Goal: Transaction & Acquisition: Purchase product/service

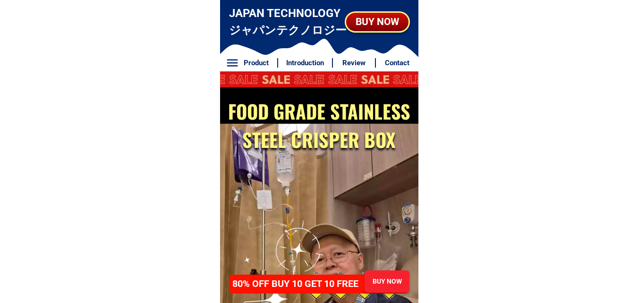
click at [376, 21] on div "BUY NOW" at bounding box center [377, 21] width 62 height 15
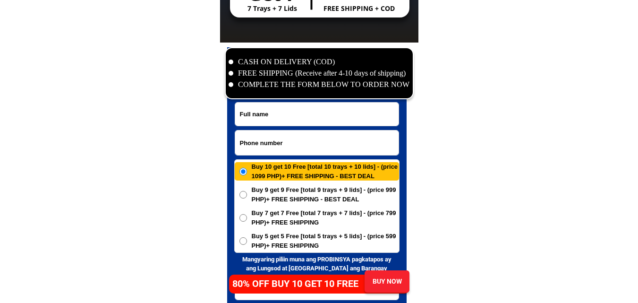
scroll to position [4564, 0]
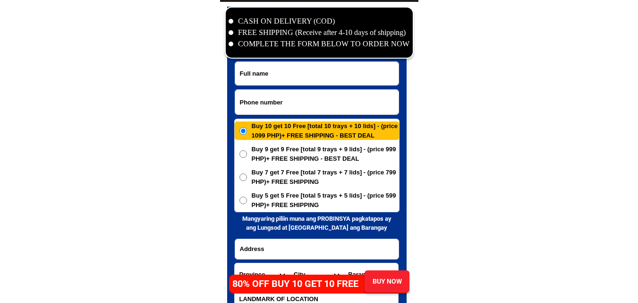
click at [312, 94] on input "Input phone_number" at bounding box center [316, 102] width 163 height 25
paste input "09974233992"
type input "09974233992"
drag, startPoint x: 344, startPoint y: 71, endPoint x: 317, endPoint y: 5, distance: 70.8
click at [344, 71] on input "Input full_name" at bounding box center [316, 73] width 163 height 23
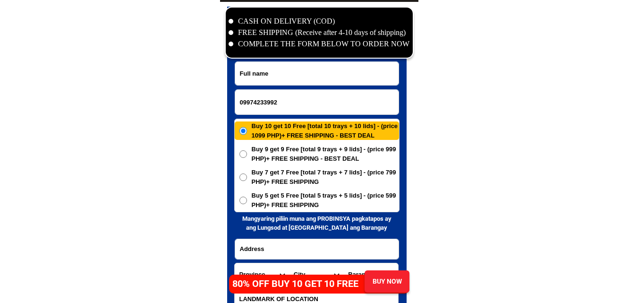
paste input "[PERSON_NAME]"
type input "[PERSON_NAME]"
click at [294, 256] on input "Input address" at bounding box center [316, 249] width 163 height 20
paste input "Purok8 Sta.[PERSON_NAME], Naga, [GEOGRAPHIC_DATA] Prov.7004"
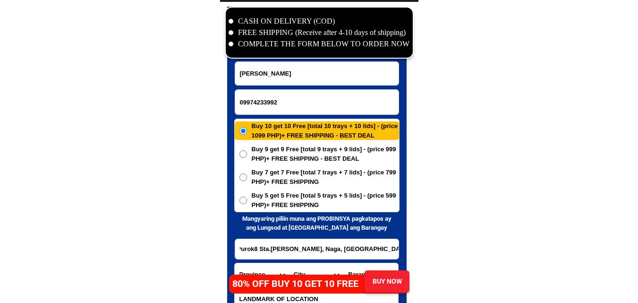
type input "Purok8 Sta.[PERSON_NAME], Naga, [GEOGRAPHIC_DATA] Prov.7004"
click at [264, 202] on span "Buy 5 get 5 Free [total 5 trays + 5 lids] - (price 599 PHP)+ FREE SHIPPING" at bounding box center [325, 200] width 147 height 18
click at [247, 202] on input "Buy 5 get 5 Free [total 5 trays + 5 lids] - (price 599 PHP)+ FREE SHIPPING" at bounding box center [244, 201] width 8 height 8
radio input "true"
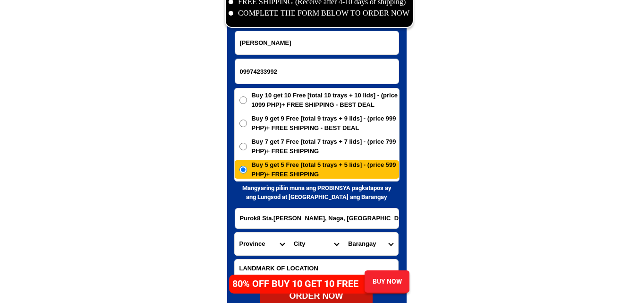
scroll to position [4612, 0]
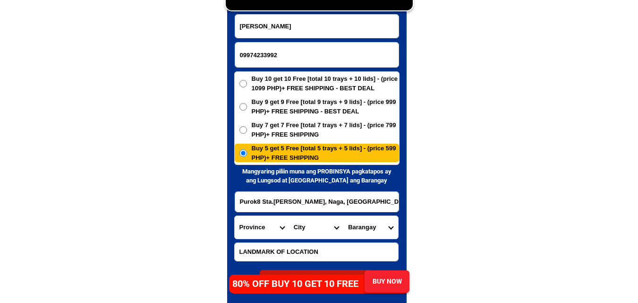
click at [265, 229] on select "Province [GEOGRAPHIC_DATA] [GEOGRAPHIC_DATA][PERSON_NAME][GEOGRAPHIC_DATA][GEOG…" at bounding box center [262, 227] width 54 height 23
select select "63_480"
click at [235, 216] on select "Province [GEOGRAPHIC_DATA] [GEOGRAPHIC_DATA][PERSON_NAME][GEOGRAPHIC_DATA][GEOG…" at bounding box center [262, 227] width 54 height 23
click at [306, 224] on select "City Buug [PERSON_NAME] Mabuhay [GEOGRAPHIC_DATA] Naga [GEOGRAPHIC_DATA] [PERSO…" at bounding box center [316, 227] width 54 height 23
select select "63_4805359"
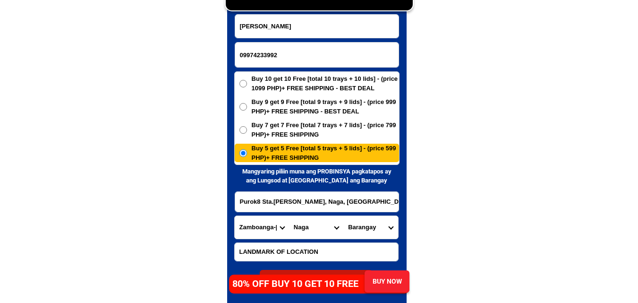
click at [289, 216] on select "City Buug [PERSON_NAME] Mabuhay [GEOGRAPHIC_DATA] Naga [GEOGRAPHIC_DATA] [PERSO…" at bounding box center [316, 227] width 54 height 23
click at [371, 230] on select "Barangay [PERSON_NAME] [GEOGRAPHIC_DATA]-[PERSON_NAME][GEOGRAPHIC_DATA] sta. [P…" at bounding box center [370, 227] width 54 height 23
click at [343, 216] on select "Barangay [PERSON_NAME] [GEOGRAPHIC_DATA]-[PERSON_NAME][GEOGRAPHIC_DATA] sta. [P…" at bounding box center [370, 227] width 54 height 23
drag, startPoint x: 374, startPoint y: 230, endPoint x: 378, endPoint y: 218, distance: 12.7
click at [374, 230] on select "Barangay [PERSON_NAME] [GEOGRAPHIC_DATA]-[PERSON_NAME][GEOGRAPHIC_DATA] sta. [P…" at bounding box center [370, 227] width 54 height 23
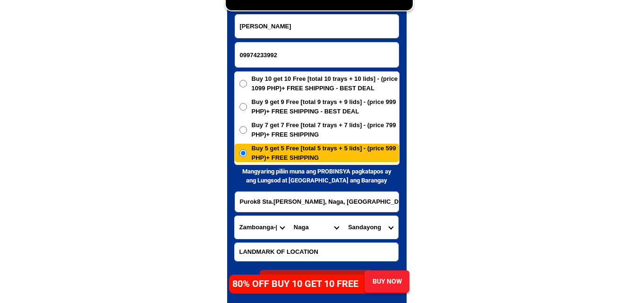
select select "63_48053595879"
click at [343, 216] on select "Barangay [PERSON_NAME] [GEOGRAPHIC_DATA]-[PERSON_NAME][GEOGRAPHIC_DATA] sta. [P…" at bounding box center [370, 227] width 54 height 23
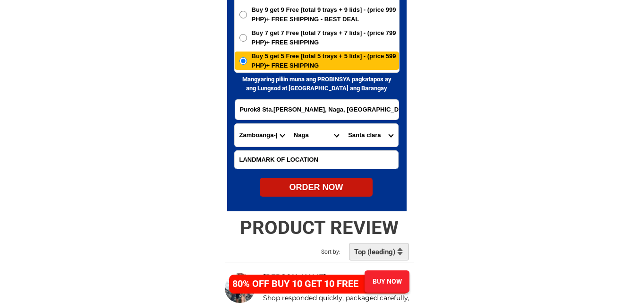
scroll to position [4706, 0]
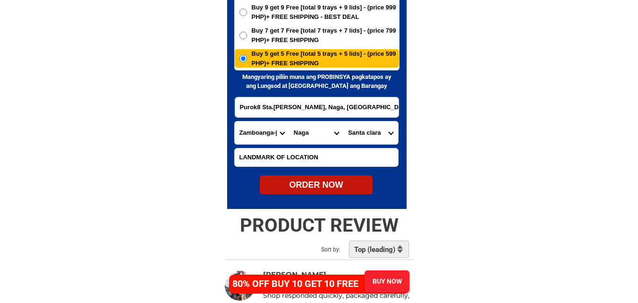
click at [330, 187] on div "ORDER NOW" at bounding box center [316, 185] width 113 height 13
type input "[PERSON_NAME]"
type input "09974233992"
radio input "true"
